Goal: Navigation & Orientation: Find specific page/section

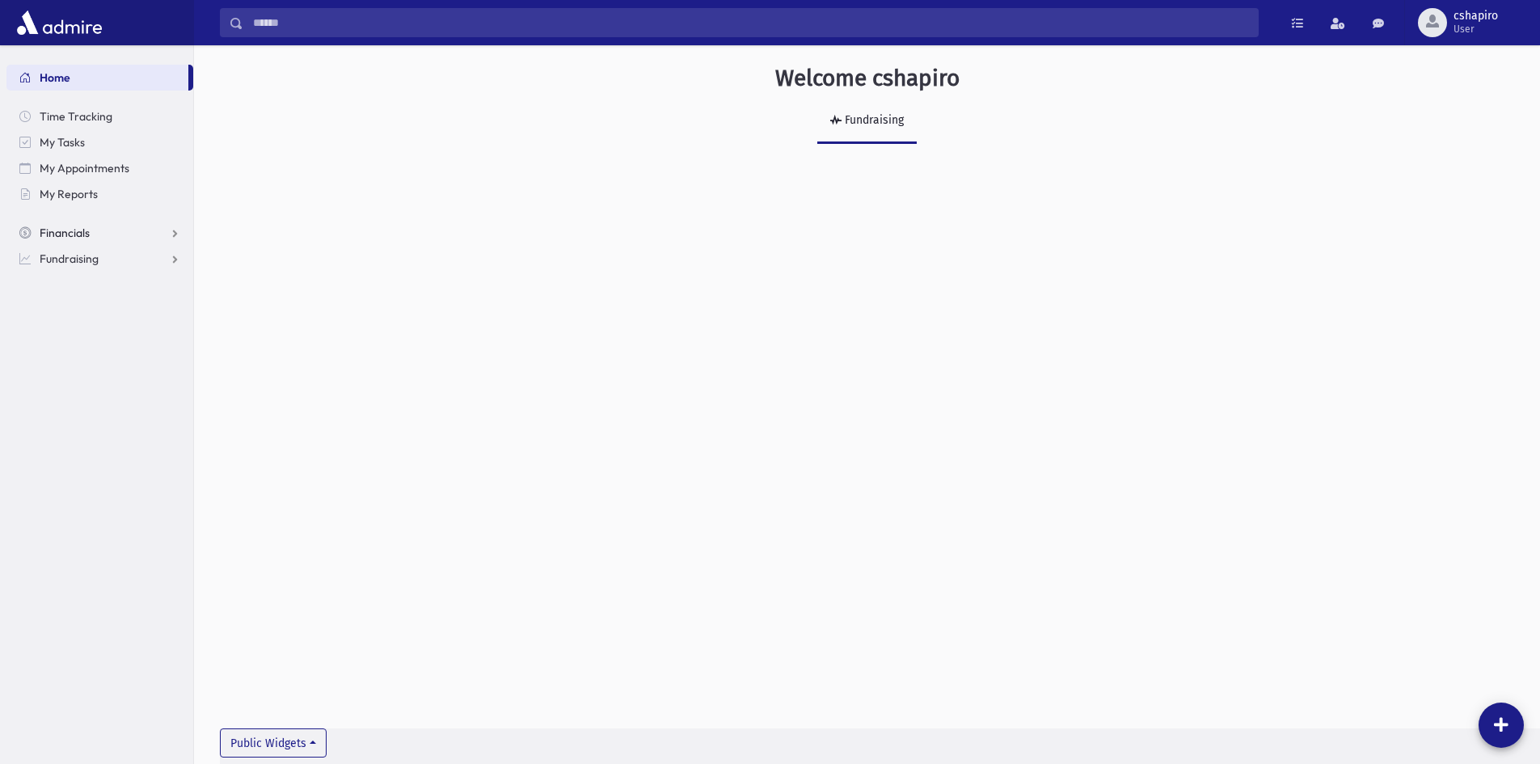
click at [58, 233] on span "Financials" at bounding box center [65, 233] width 50 height 15
click at [69, 256] on span "Pledges" at bounding box center [69, 258] width 40 height 15
click at [82, 310] on span "Pledge List" at bounding box center [88, 310] width 55 height 15
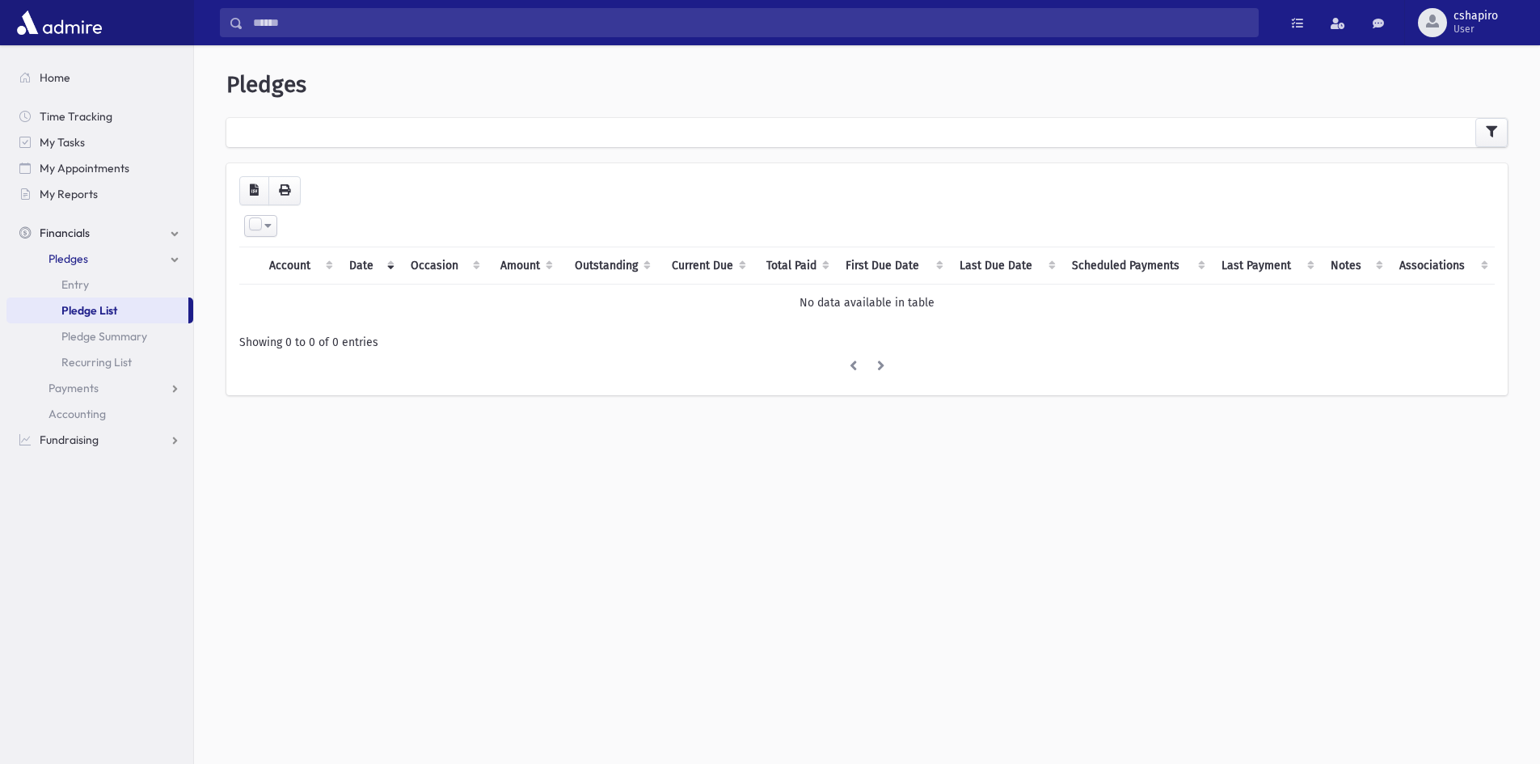
click at [82, 310] on span "Pledge List" at bounding box center [89, 310] width 56 height 15
click at [81, 333] on span "Pledge Summary" at bounding box center [104, 336] width 86 height 15
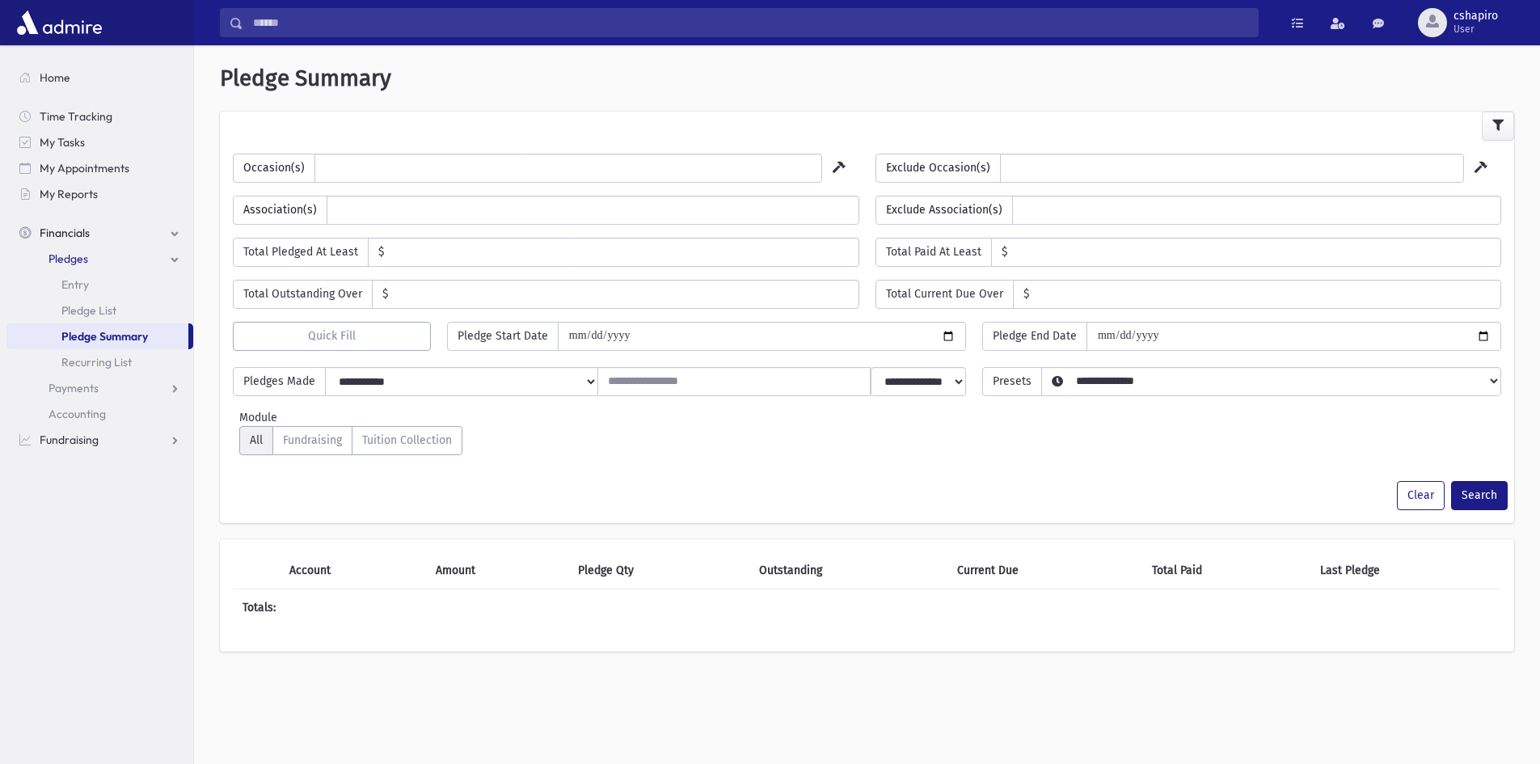
select select
click at [80, 363] on span "Recurring List" at bounding box center [96, 362] width 70 height 15
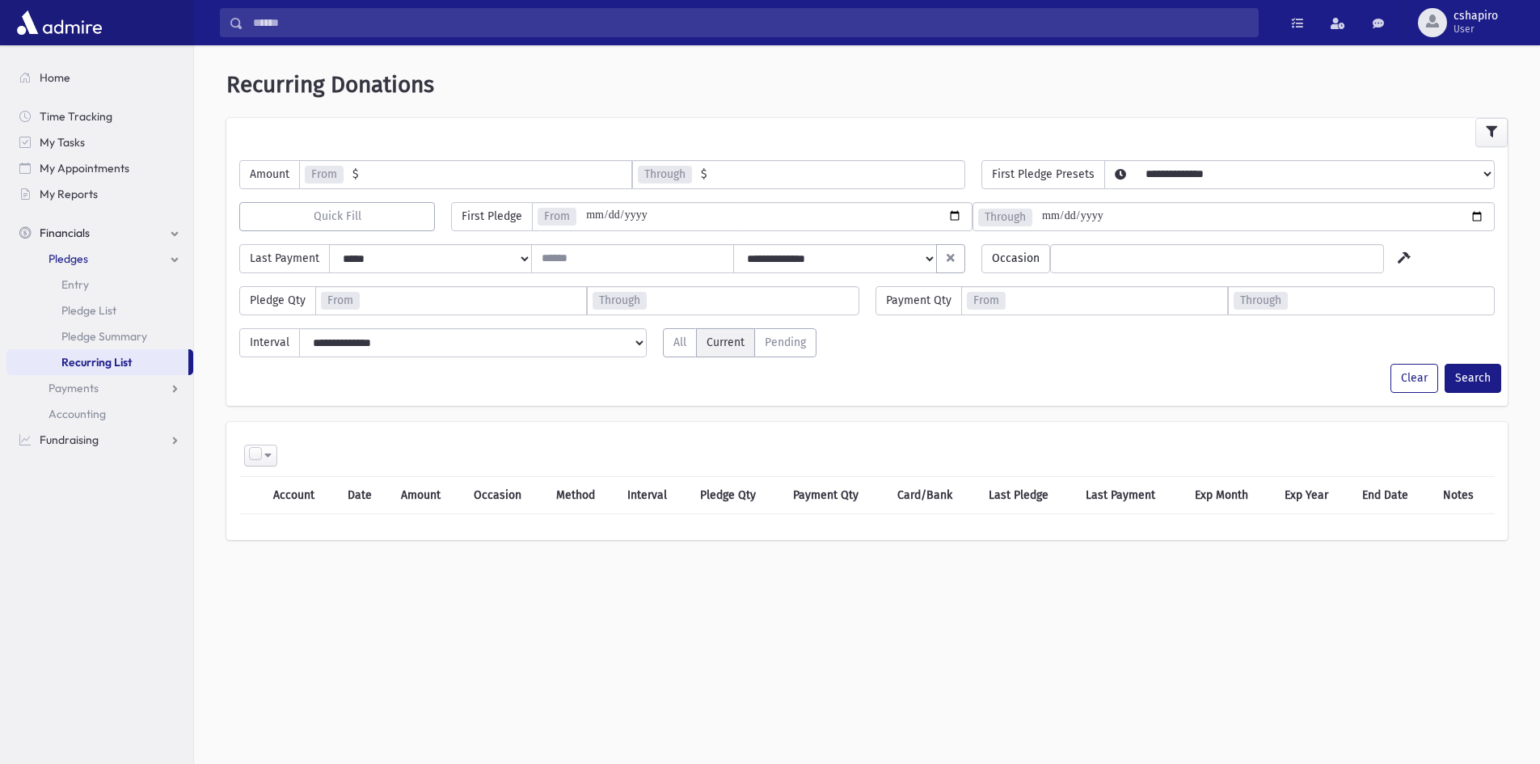
select select
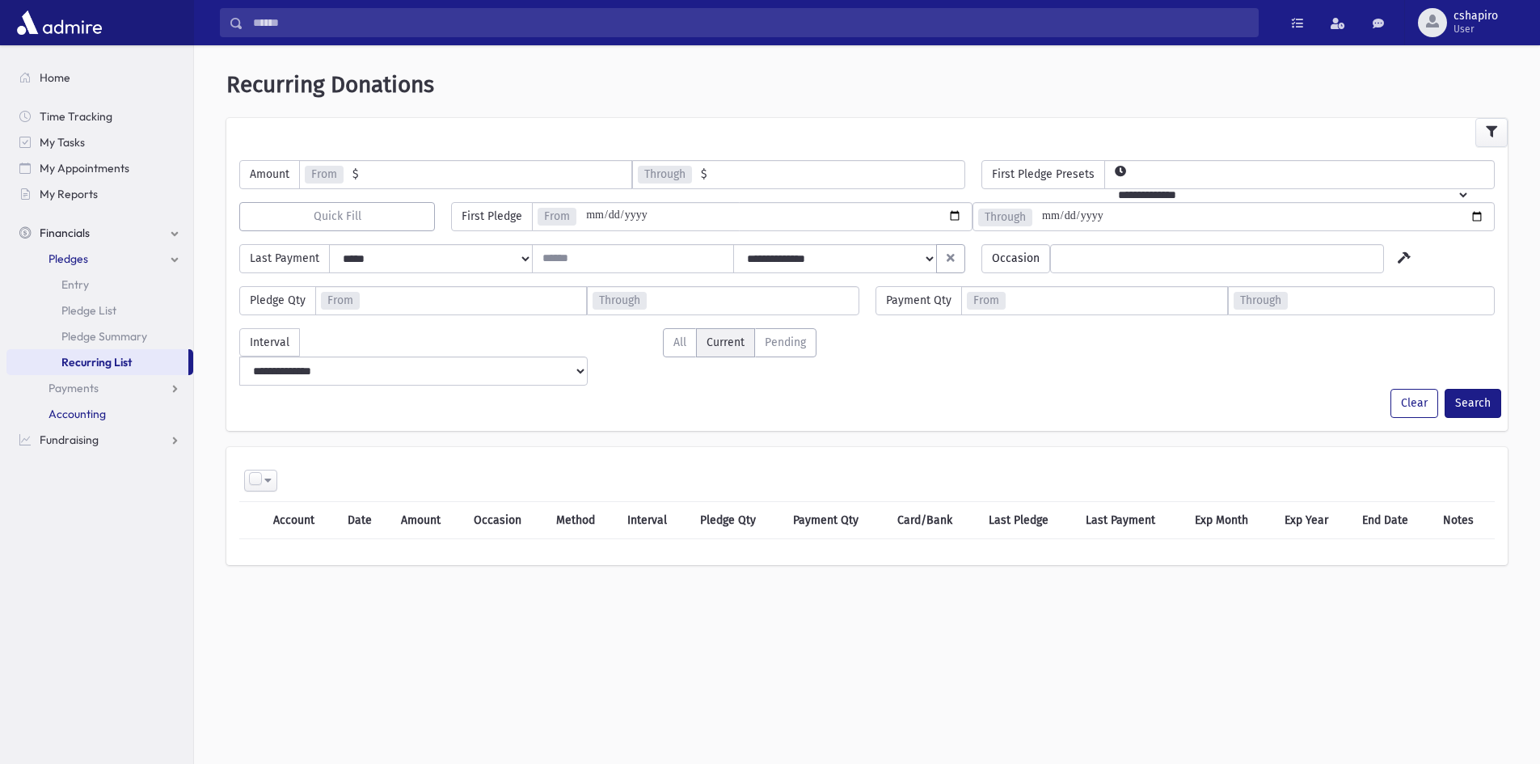
click at [64, 417] on span "Accounting" at bounding box center [77, 414] width 57 height 15
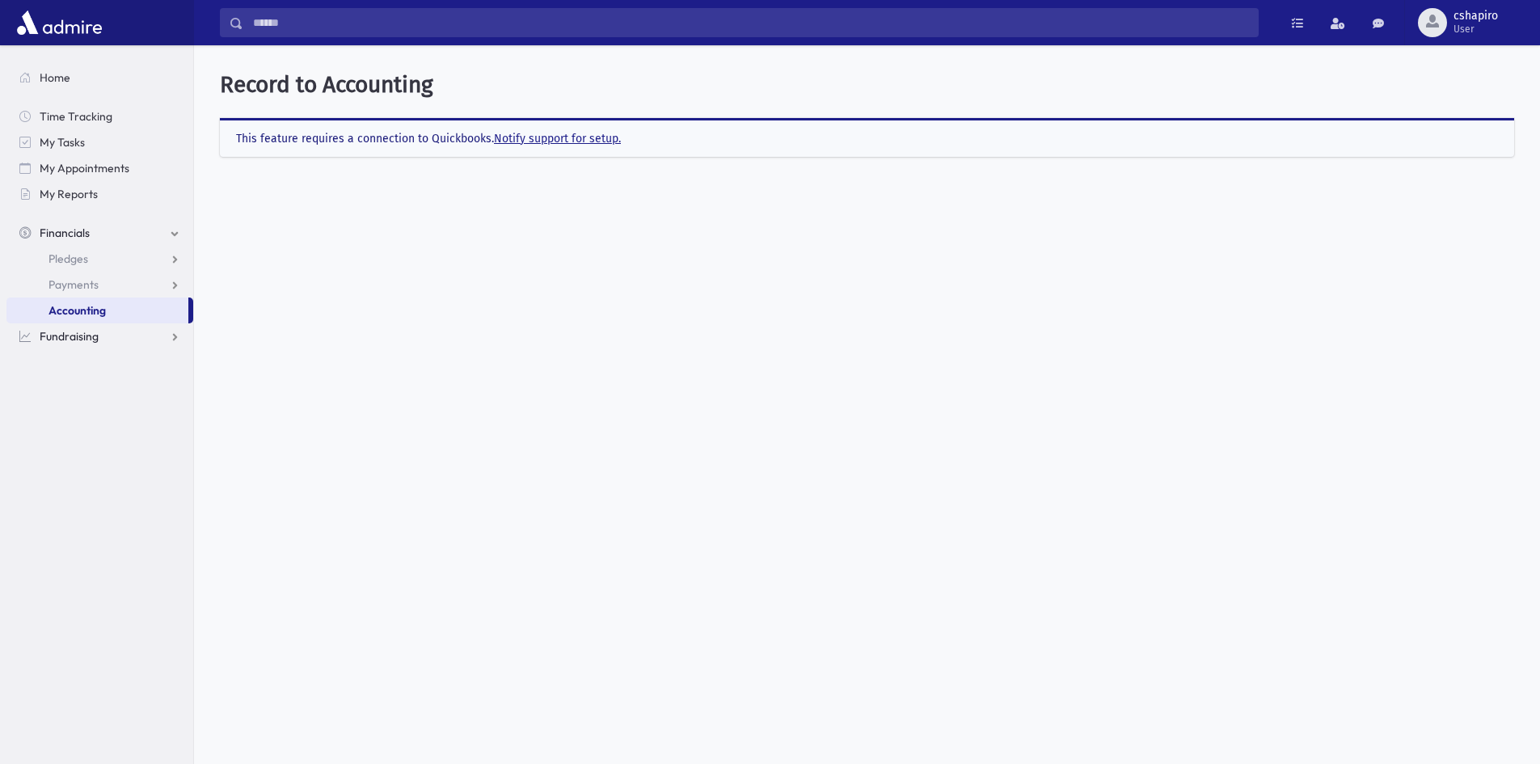
click at [74, 332] on span "Fundraising" at bounding box center [69, 336] width 59 height 15
click at [85, 285] on span "My Accounts" at bounding box center [81, 284] width 65 height 15
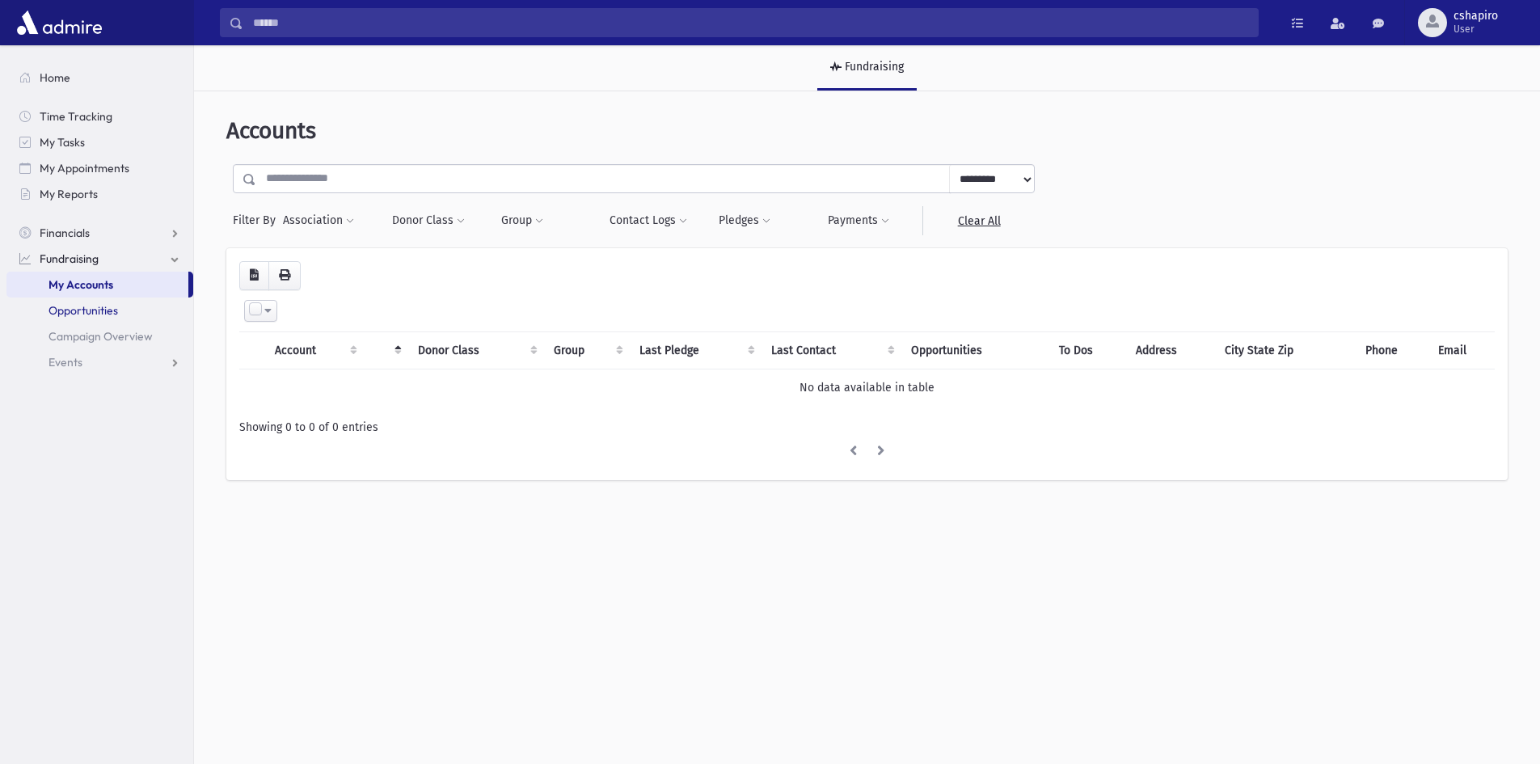
click at [78, 317] on span "Opportunities" at bounding box center [84, 310] width 70 height 15
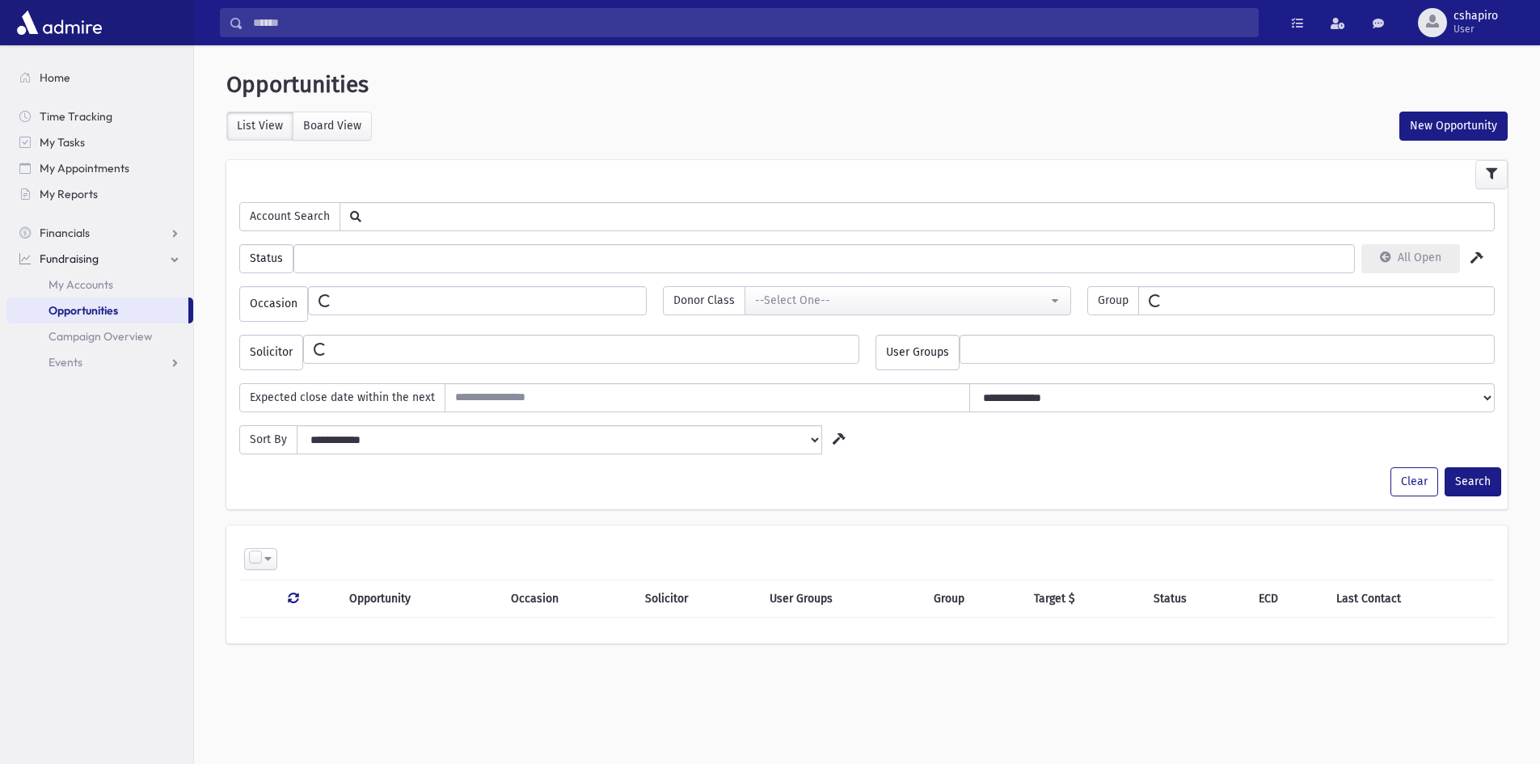
select select
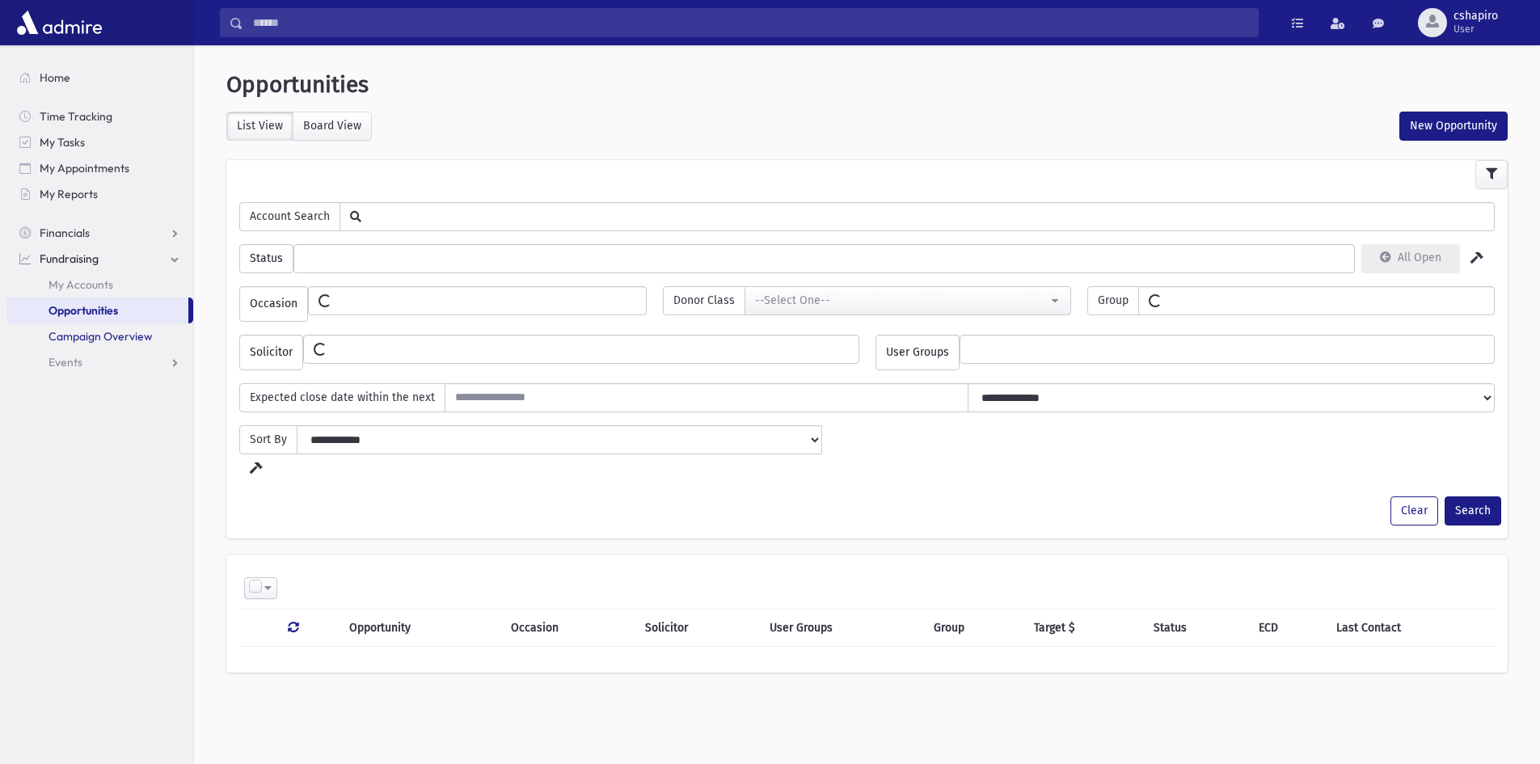
select select
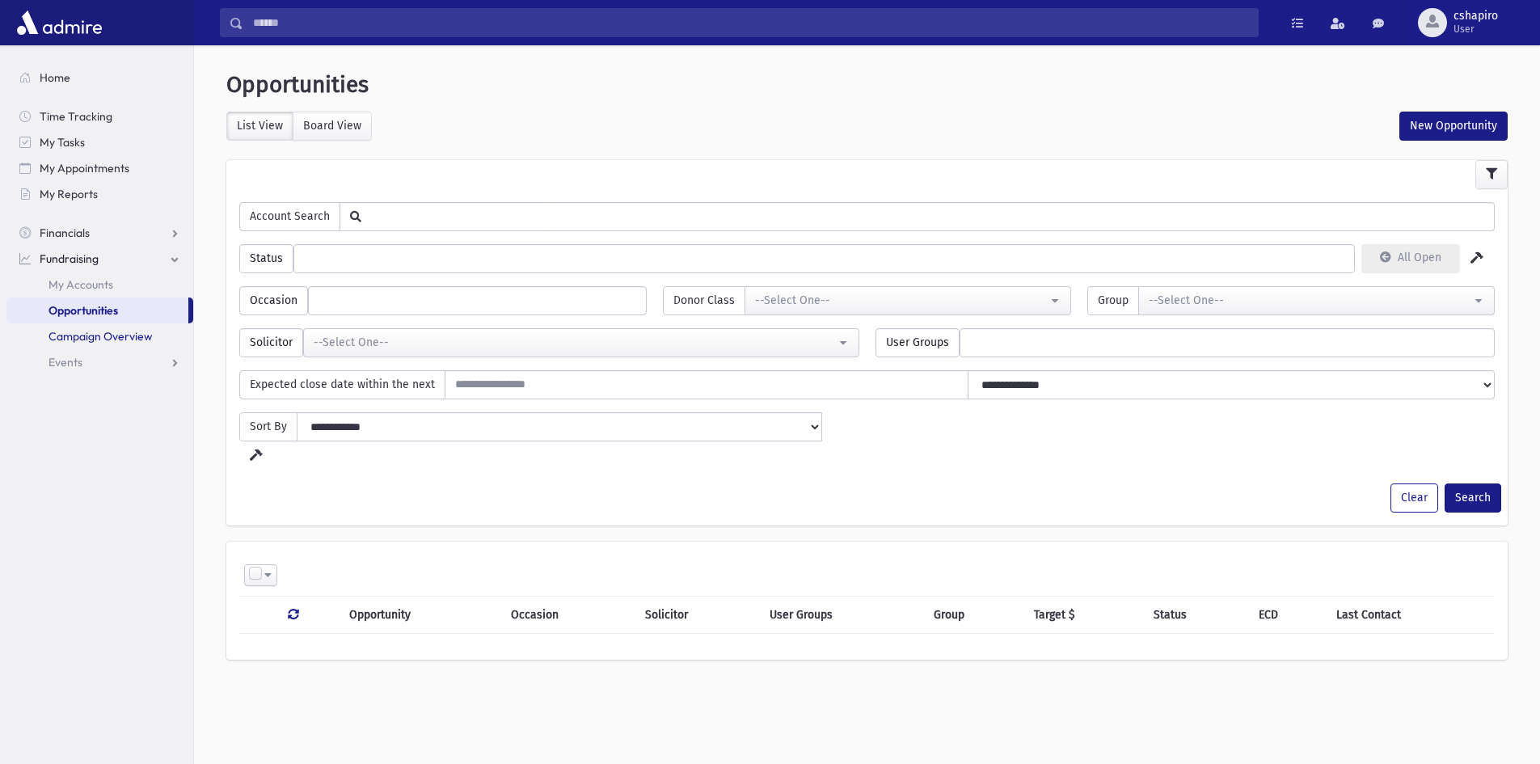
click at [63, 334] on span "Campaign Overview" at bounding box center [101, 336] width 104 height 15
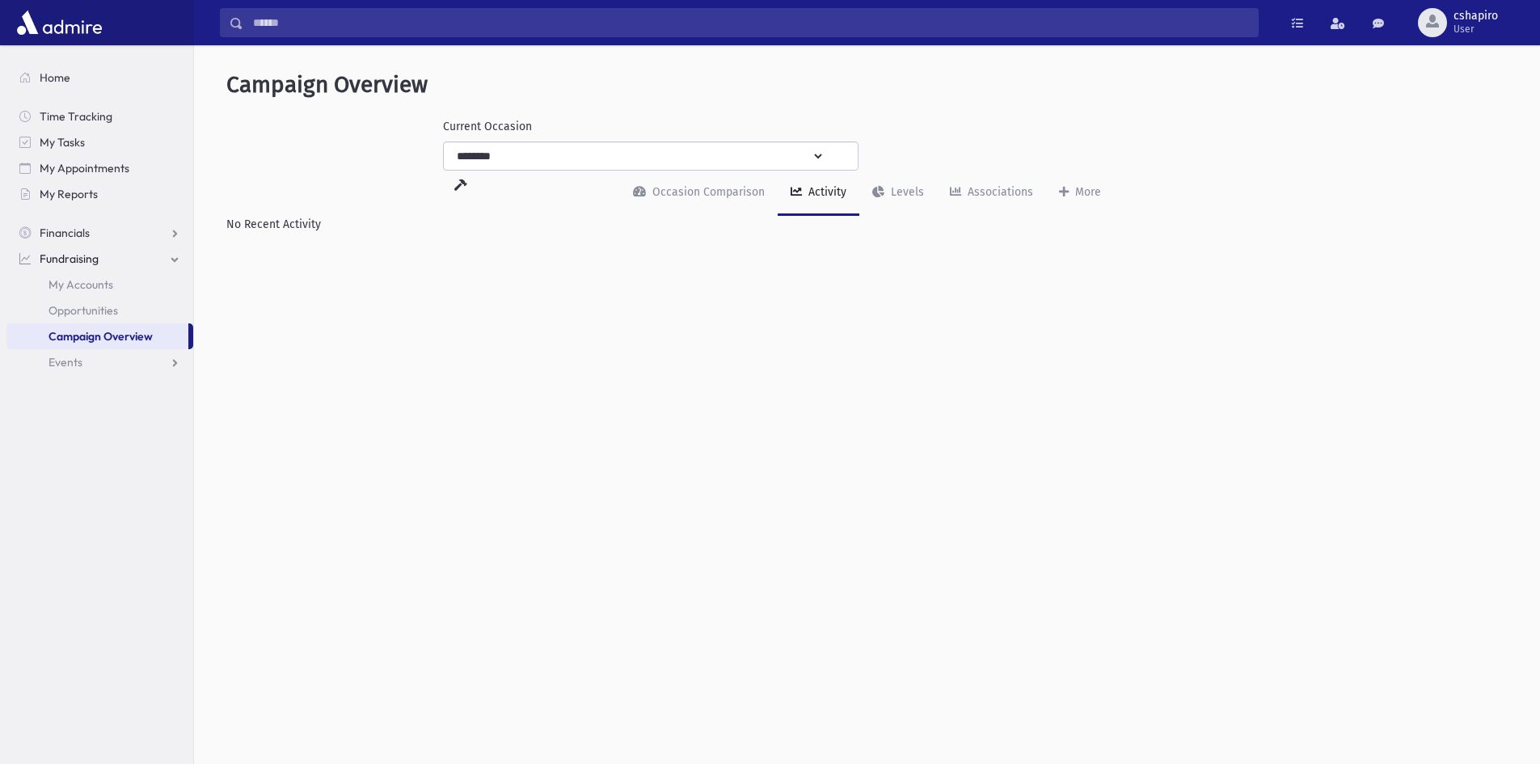
click at [95, 388] on section "Home Time Tracking My Tasks My Appointments My Reports Financials Financials Pl…" at bounding box center [96, 404] width 193 height 719
